Goal: Download file/media

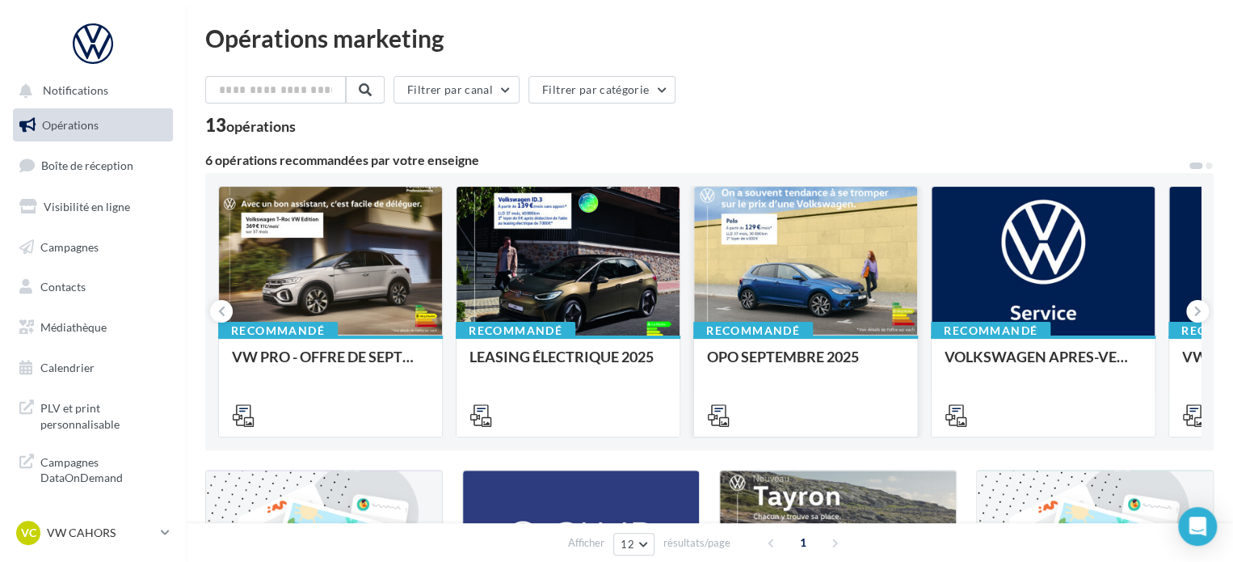
click at [729, 301] on div at bounding box center [805, 262] width 223 height 150
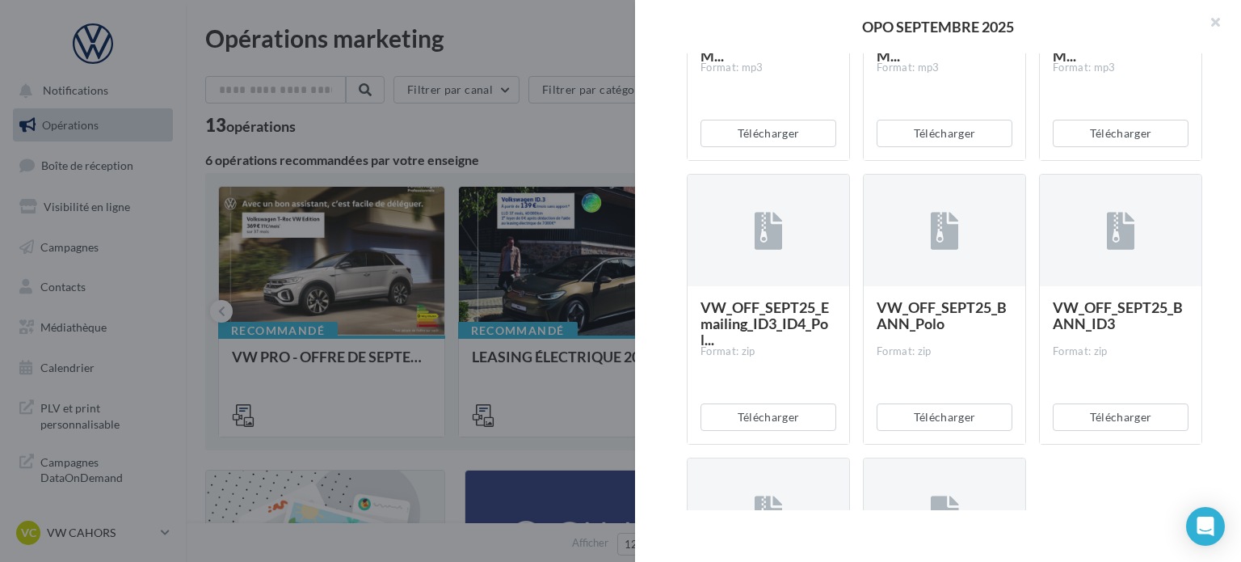
scroll to position [3119, 0]
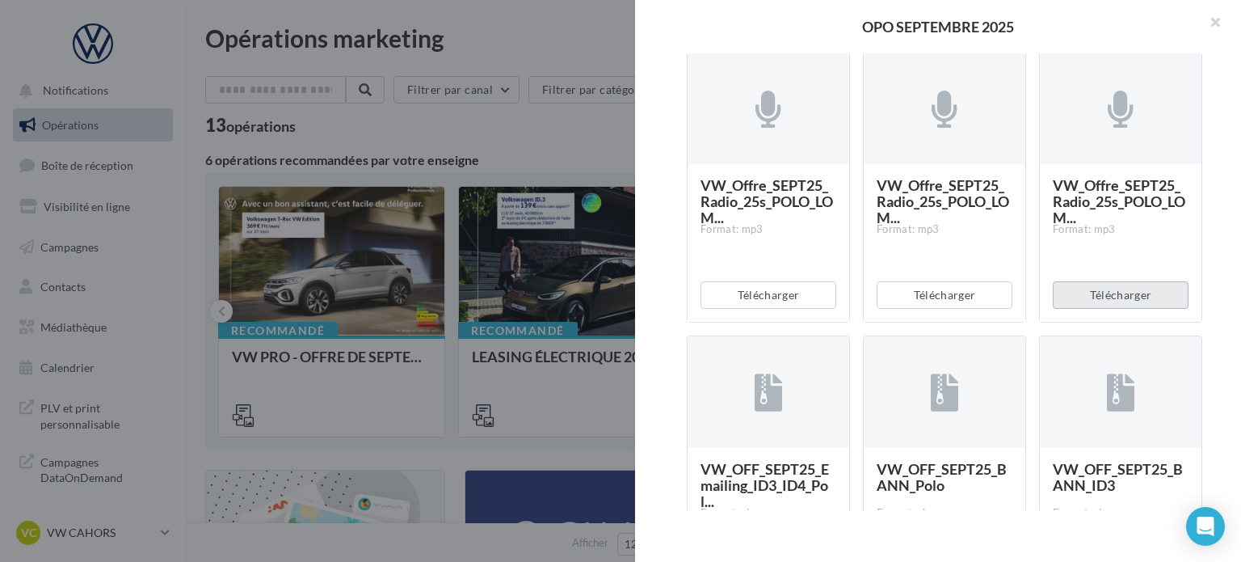
click at [1078, 300] on button "Télécharger" at bounding box center [1121, 294] width 136 height 27
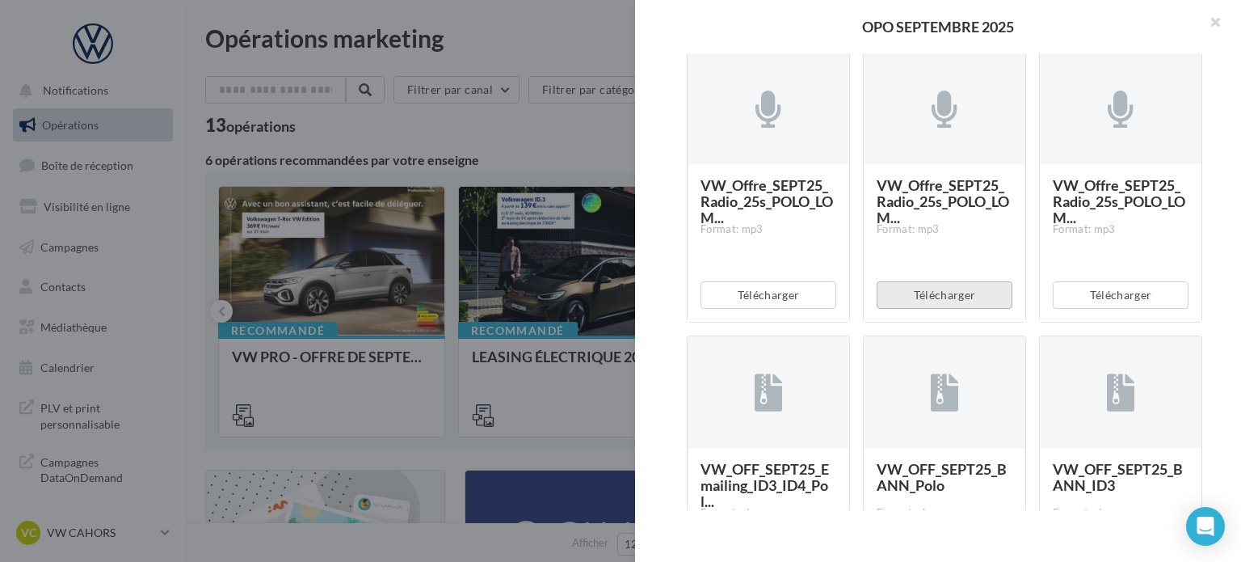
click at [979, 298] on button "Télécharger" at bounding box center [945, 294] width 136 height 27
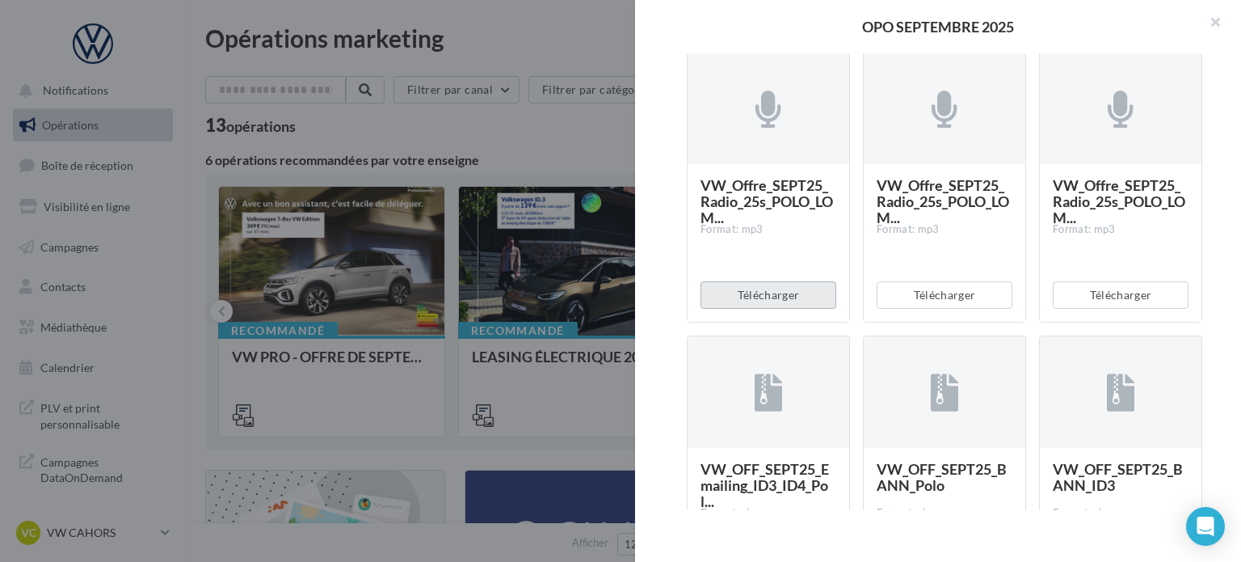
click at [794, 295] on button "Télécharger" at bounding box center [769, 294] width 136 height 27
